Goal: Task Accomplishment & Management: Manage account settings

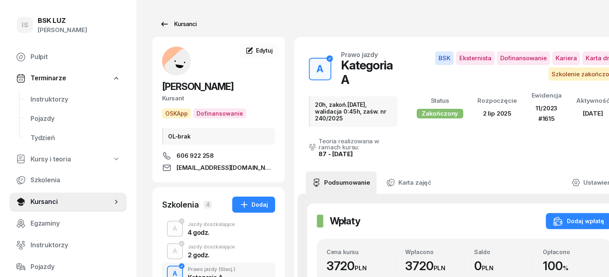
click at [175, 24] on div "Kursanci" at bounding box center [178, 24] width 37 height 10
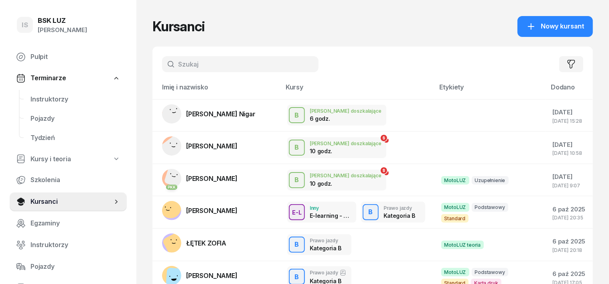
click at [162, 64] on input "text" at bounding box center [240, 64] width 156 height 16
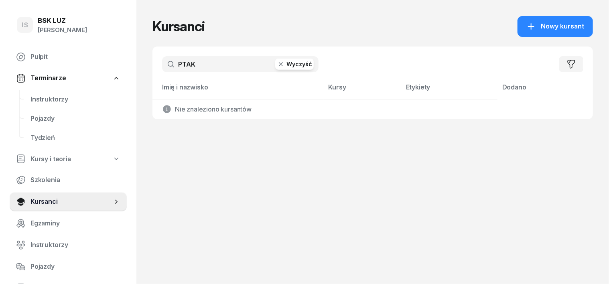
type input "PTAK"
click at [277, 65] on icon "button" at bounding box center [281, 64] width 8 height 8
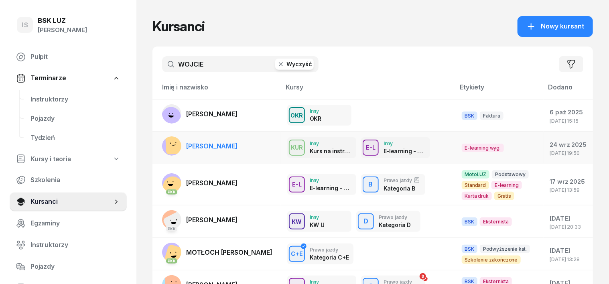
type input "WOJCIE"
click at [165, 147] on rect at bounding box center [175, 144] width 20 height 20
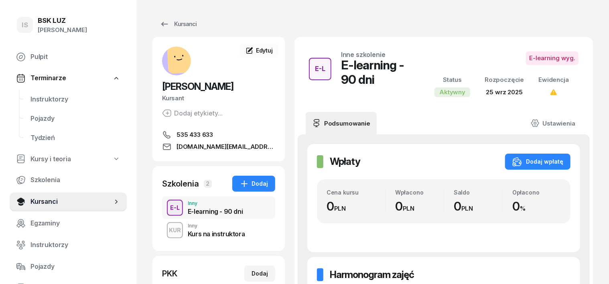
click at [166, 230] on div "KUR" at bounding box center [175, 230] width 18 height 10
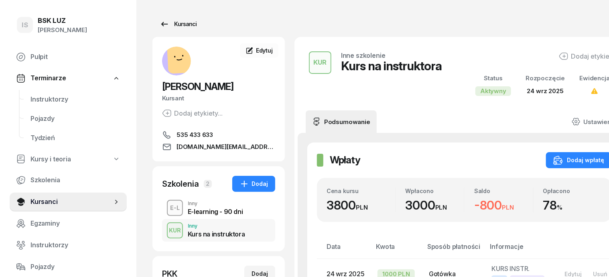
click at [171, 26] on div "Kursanci" at bounding box center [178, 24] width 37 height 10
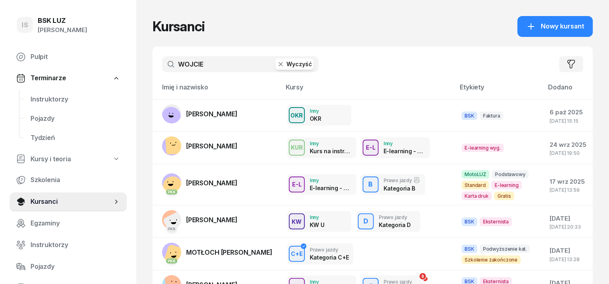
click at [277, 63] on icon "button" at bounding box center [281, 64] width 8 height 8
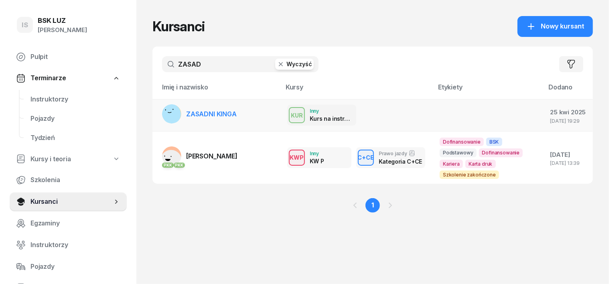
type input "ZASAD"
click at [156, 120] on rect at bounding box center [170, 113] width 29 height 29
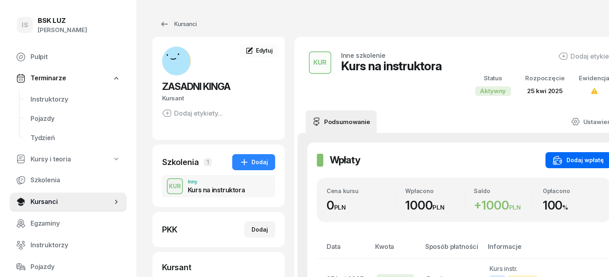
click at [566, 163] on div "Dodaj wpłatę" at bounding box center [578, 160] width 51 height 10
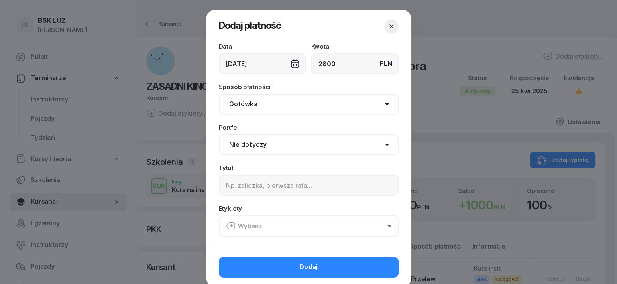
type input "2800"
click at [226, 187] on input at bounding box center [309, 185] width 180 height 21
type input "KURS INSTR."
click at [226, 223] on icon "button" at bounding box center [230, 226] width 8 height 7
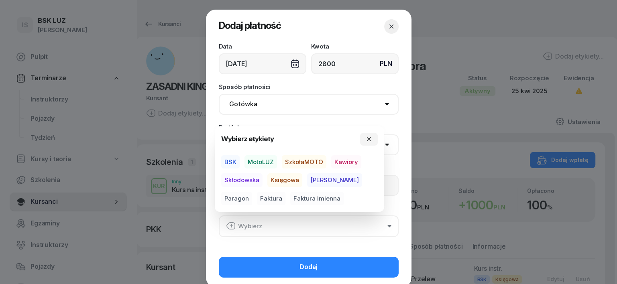
click at [252, 178] on span "Skłodowska" at bounding box center [241, 180] width 41 height 14
click at [231, 160] on span "BSK" at bounding box center [230, 162] width 18 height 14
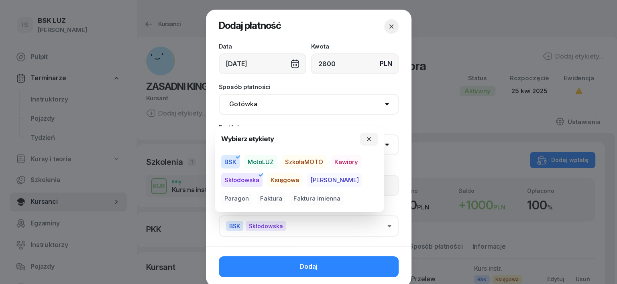
click at [382, 266] on button "Dodaj" at bounding box center [309, 266] width 180 height 21
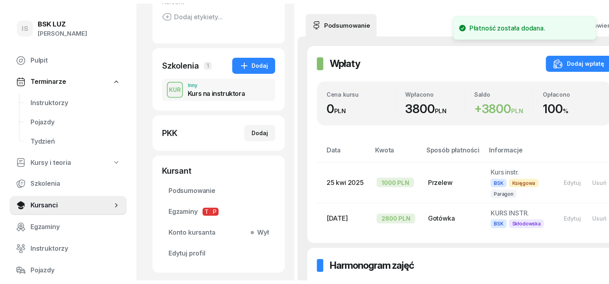
scroll to position [100, 0]
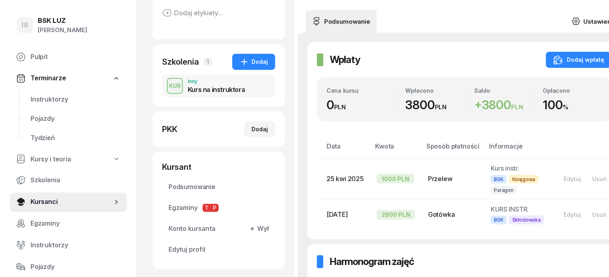
click at [575, 22] on icon at bounding box center [576, 21] width 2 height 2
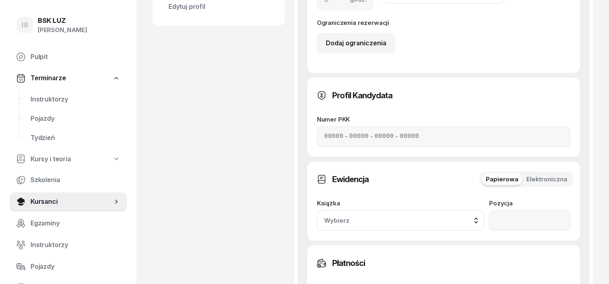
scroll to position [351, 0]
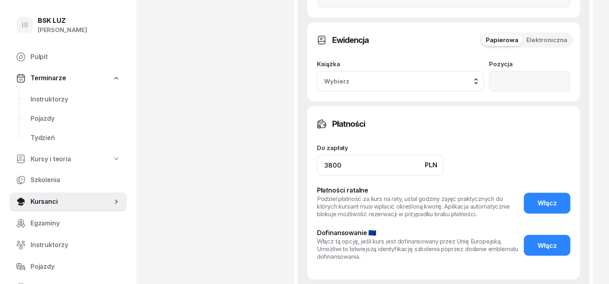
scroll to position [501, 0]
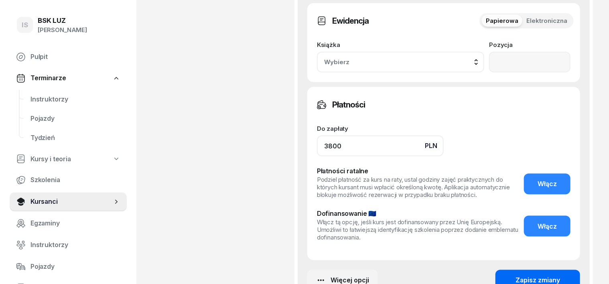
type input "3800"
drag, startPoint x: 538, startPoint y: 181, endPoint x: 542, endPoint y: 182, distance: 4.8
click at [541, 270] on button "Zapisz zmiany" at bounding box center [537, 280] width 85 height 21
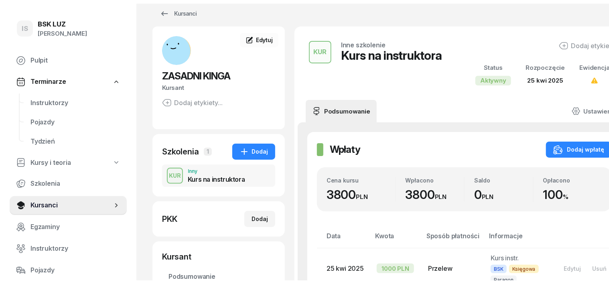
scroll to position [0, 0]
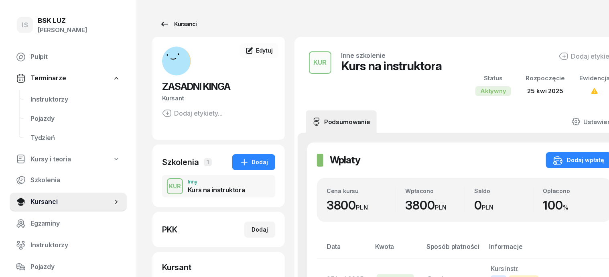
click at [163, 23] on div "Kursanci" at bounding box center [178, 24] width 37 height 10
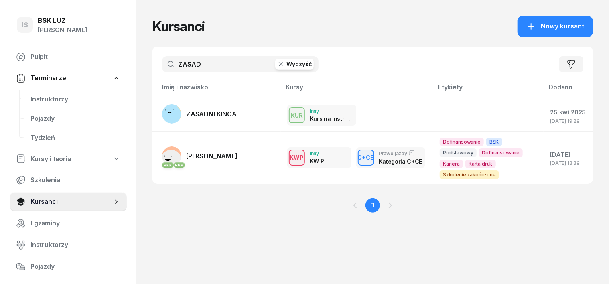
click at [277, 64] on icon "button" at bounding box center [281, 64] width 8 height 8
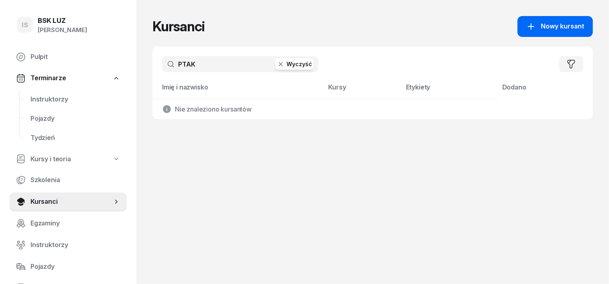
type input "PTAK"
click at [573, 24] on span "Nowy kursant" at bounding box center [562, 26] width 43 height 10
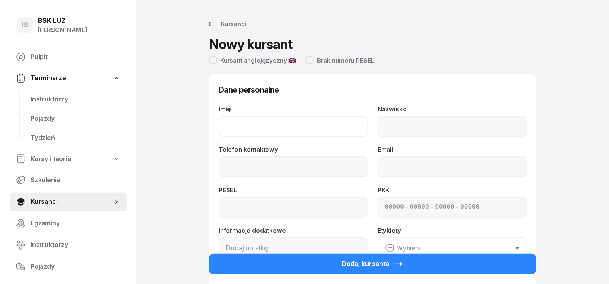
click at [219, 132] on input "Imię" at bounding box center [293, 126] width 149 height 21
type input "[PERSON_NAME]"
drag, startPoint x: 396, startPoint y: 134, endPoint x: 392, endPoint y: 135, distance: 4.6
click at [392, 135] on input "Nazwisko" at bounding box center [452, 126] width 149 height 21
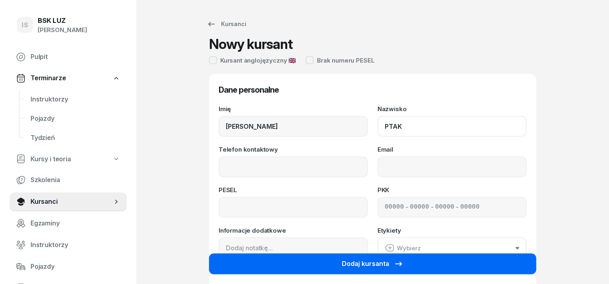
type input "PTAK"
click at [475, 262] on button "Dodaj kursanta" at bounding box center [372, 264] width 327 height 21
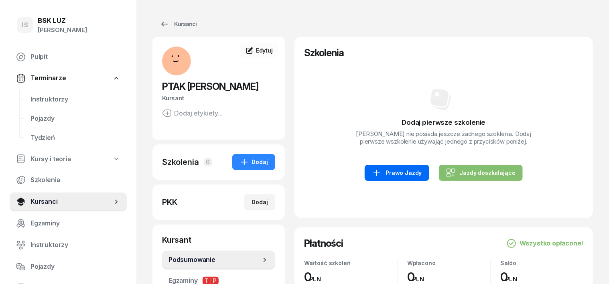
click at [404, 170] on div "Prawo Jazdy" at bounding box center [397, 173] width 50 height 10
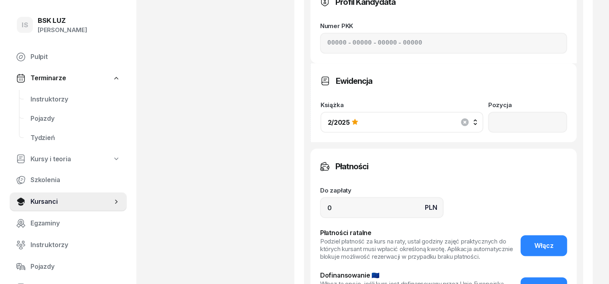
scroll to position [451, 0]
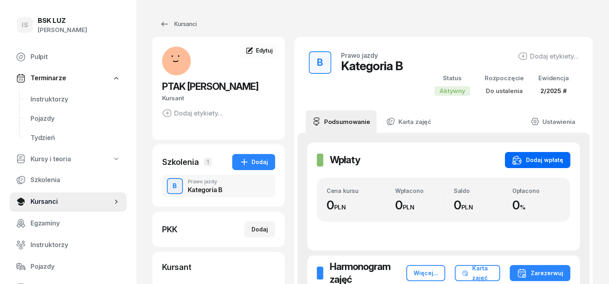
click at [552, 160] on div "Dodaj wpłatę" at bounding box center [537, 160] width 51 height 10
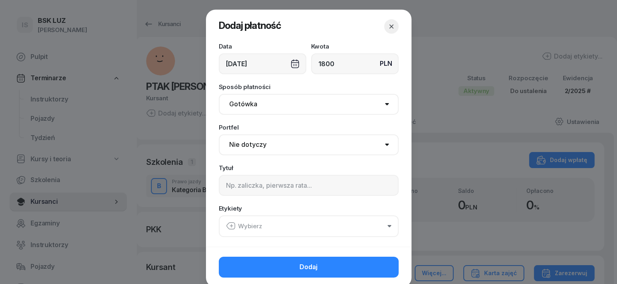
type input "1800"
click at [231, 185] on input at bounding box center [309, 185] width 180 height 21
type input "B"
click at [227, 227] on icon "button" at bounding box center [231, 226] width 10 height 10
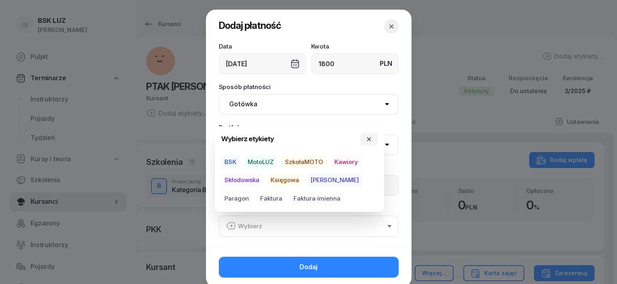
click at [248, 180] on span "Skłodowska" at bounding box center [241, 180] width 41 height 14
click at [265, 161] on span "MotoLUZ" at bounding box center [260, 162] width 32 height 14
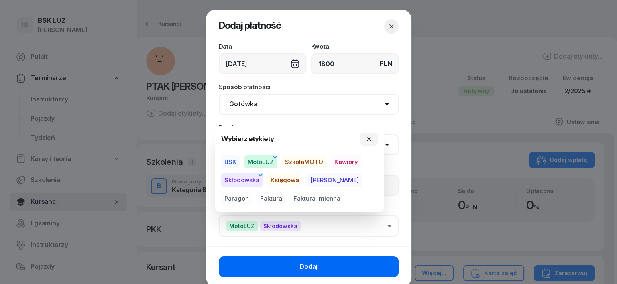
click at [369, 262] on button "Dodaj" at bounding box center [309, 266] width 180 height 21
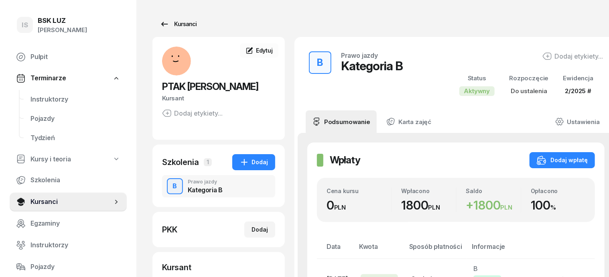
click at [175, 26] on div "Kursanci" at bounding box center [178, 24] width 37 height 10
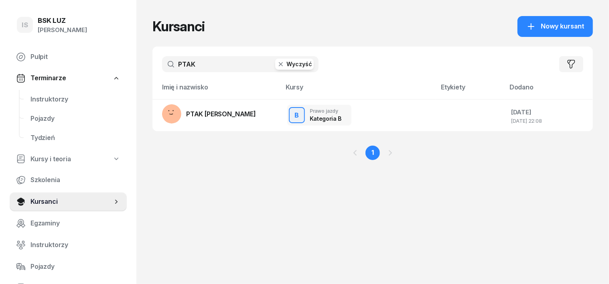
click at [277, 61] on icon "button" at bounding box center [281, 64] width 8 height 8
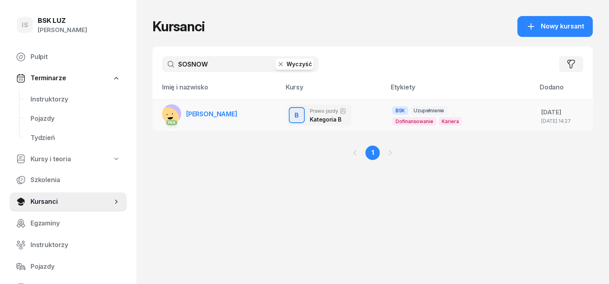
type input "SOSNOW"
click at [157, 113] on rect at bounding box center [167, 118] width 29 height 29
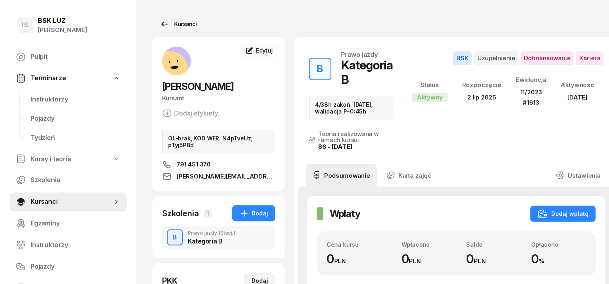
click at [173, 24] on div "Kursanci" at bounding box center [178, 24] width 37 height 10
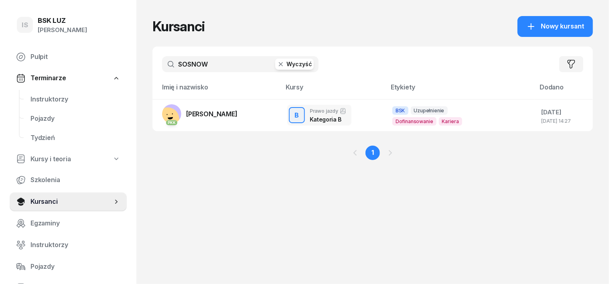
click at [279, 64] on icon "button" at bounding box center [281, 64] width 4 height 4
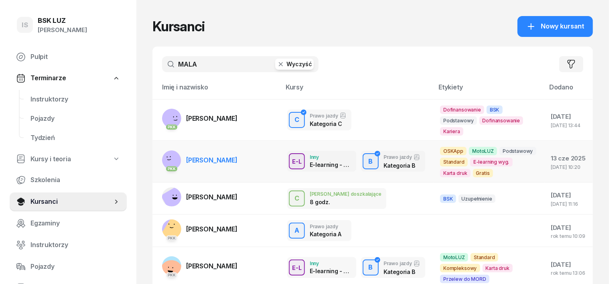
type input "MALA"
click at [159, 158] on rect at bounding box center [170, 160] width 23 height 23
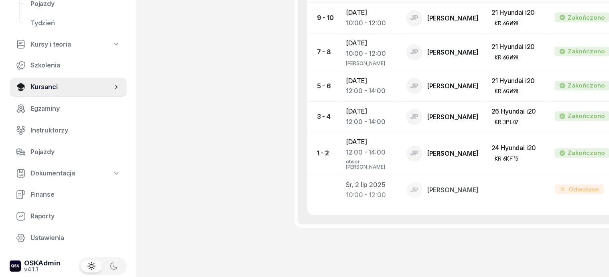
scroll to position [1003, 0]
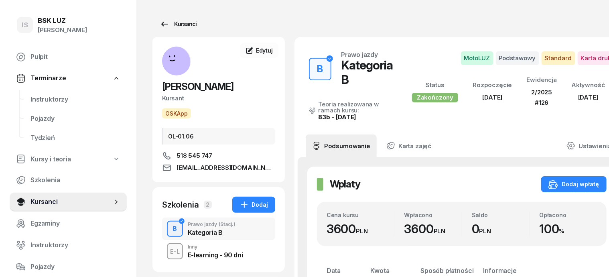
click at [168, 24] on div "Kursanci" at bounding box center [178, 24] width 37 height 10
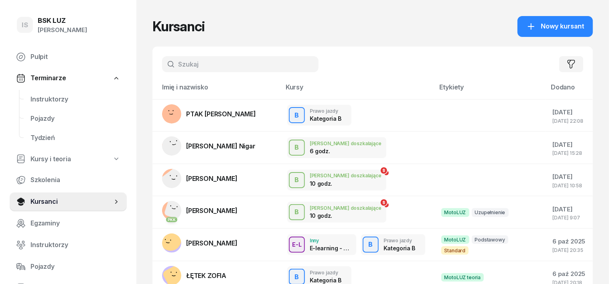
click at [171, 64] on input "text" at bounding box center [240, 64] width 156 height 16
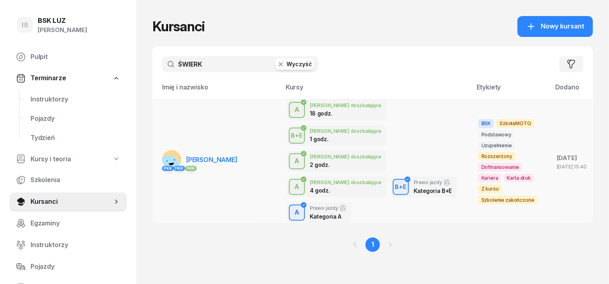
type input "ŚWIERK"
click at [154, 151] on rect at bounding box center [169, 166] width 30 height 30
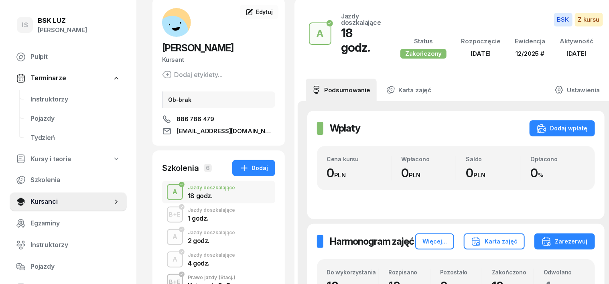
scroll to position [100, 0]
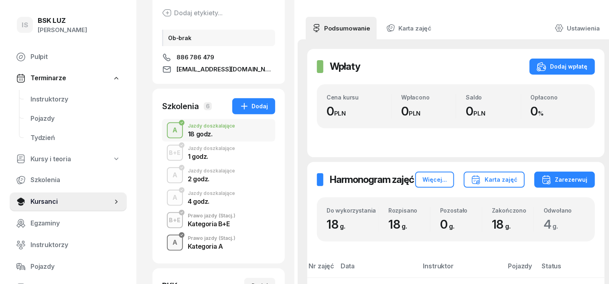
click at [169, 244] on div "A" at bounding box center [174, 243] width 11 height 14
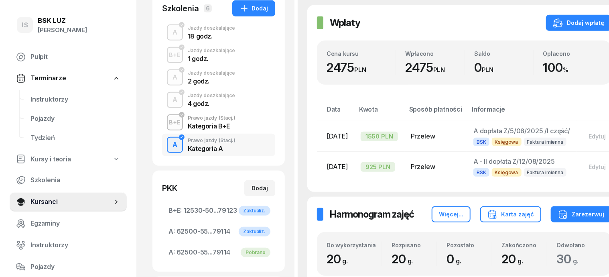
scroll to position [201, 0]
